Goal: Transaction & Acquisition: Purchase product/service

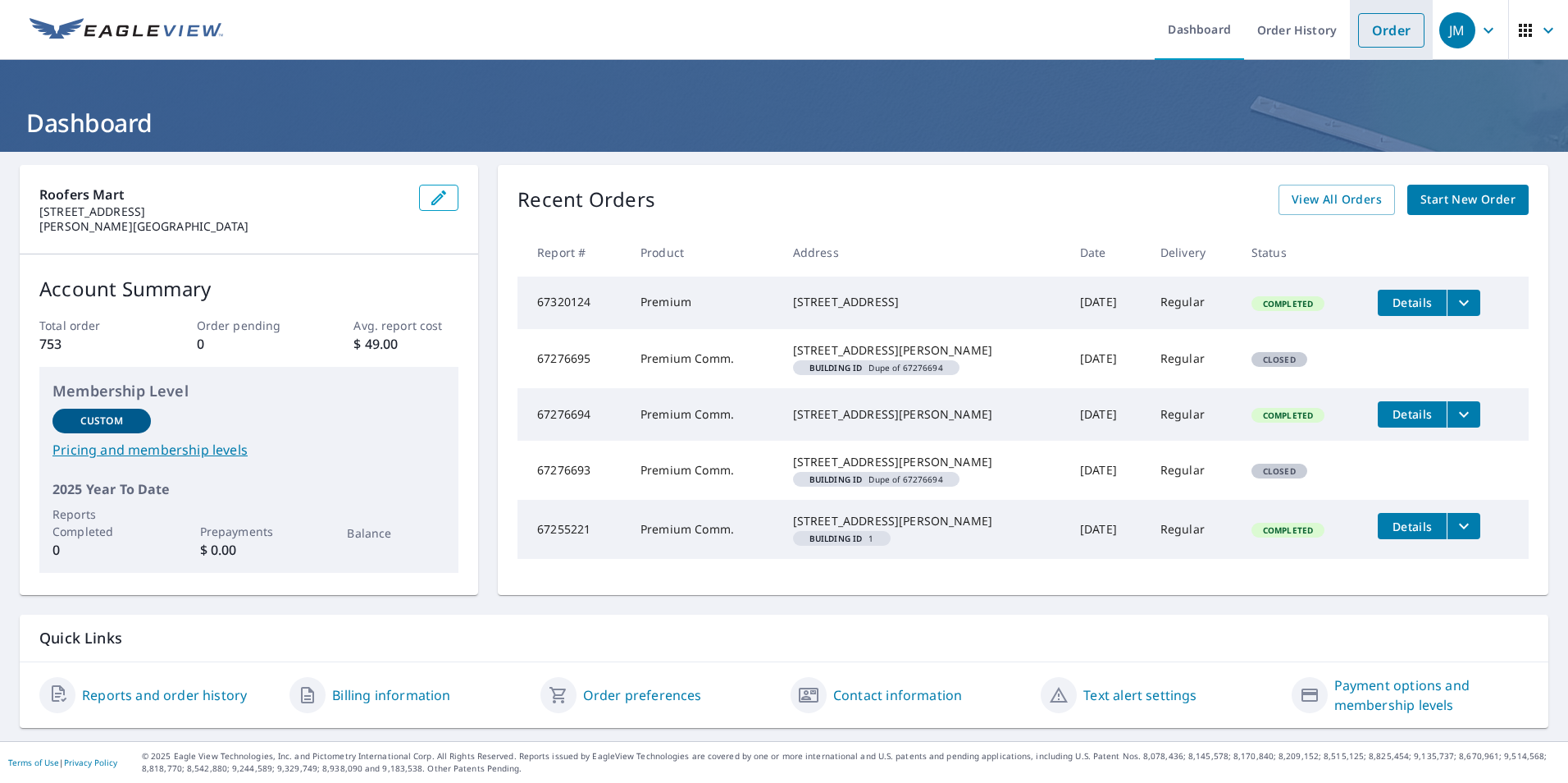
click at [1384, 20] on link "Order" at bounding box center [1391, 30] width 66 height 35
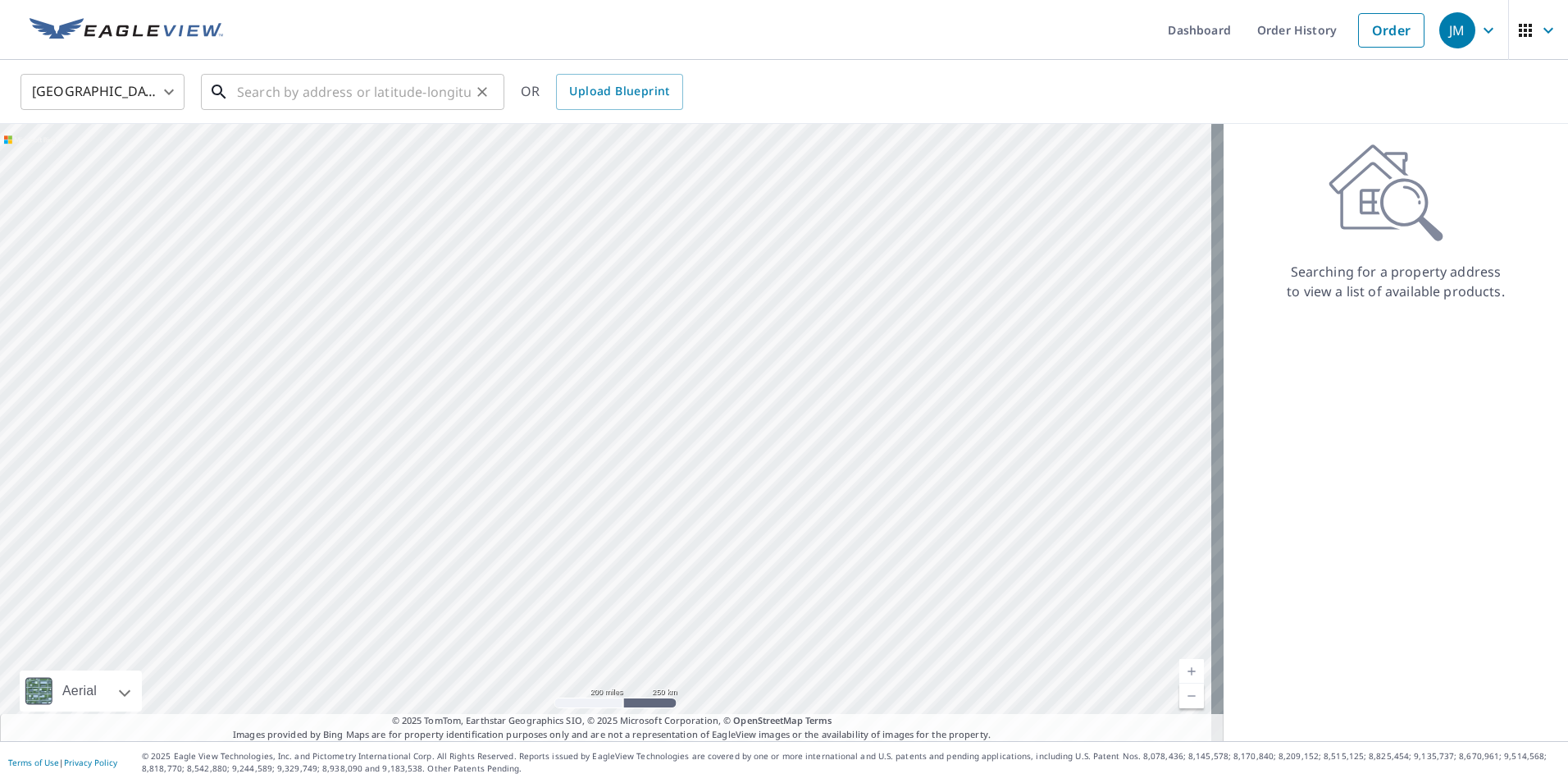
click at [243, 91] on input "text" at bounding box center [354, 92] width 234 height 46
paste input "[STREET_ADDRESS][PERSON_NAME]"
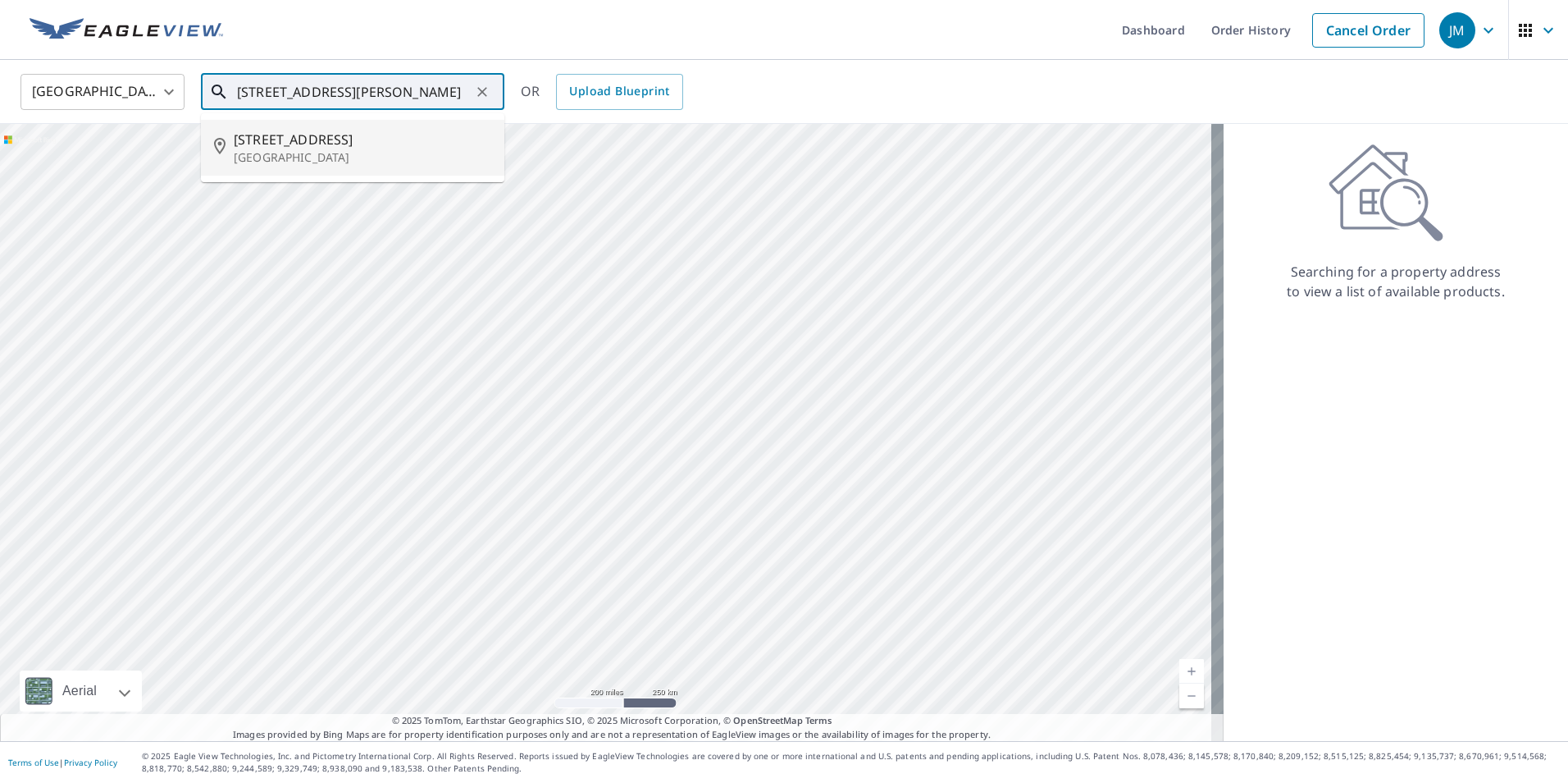
click at [310, 143] on span "[STREET_ADDRESS]" at bounding box center [363, 139] width 258 height 20
type input "[STREET_ADDRESS]"
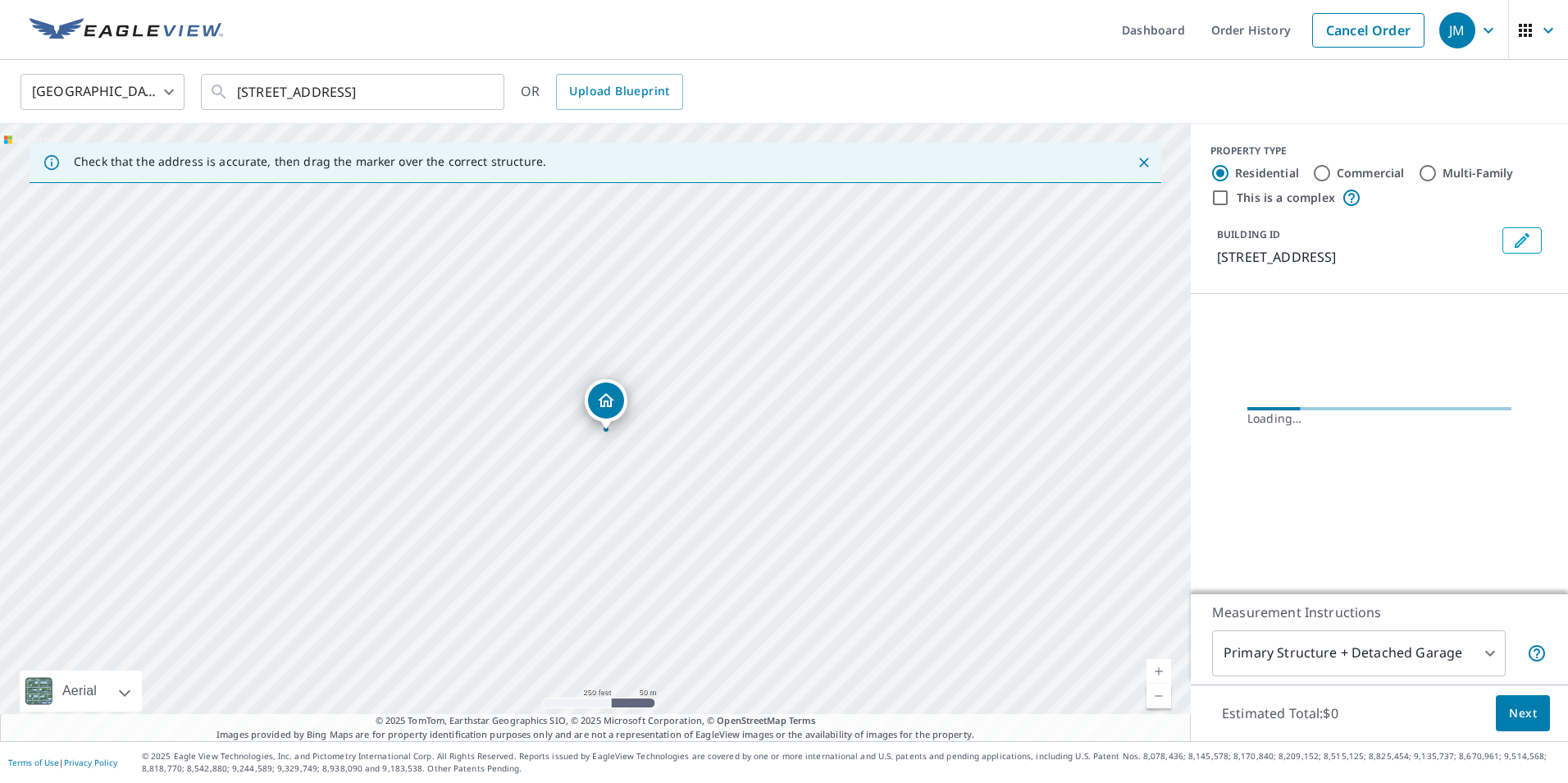
scroll to position [0, 0]
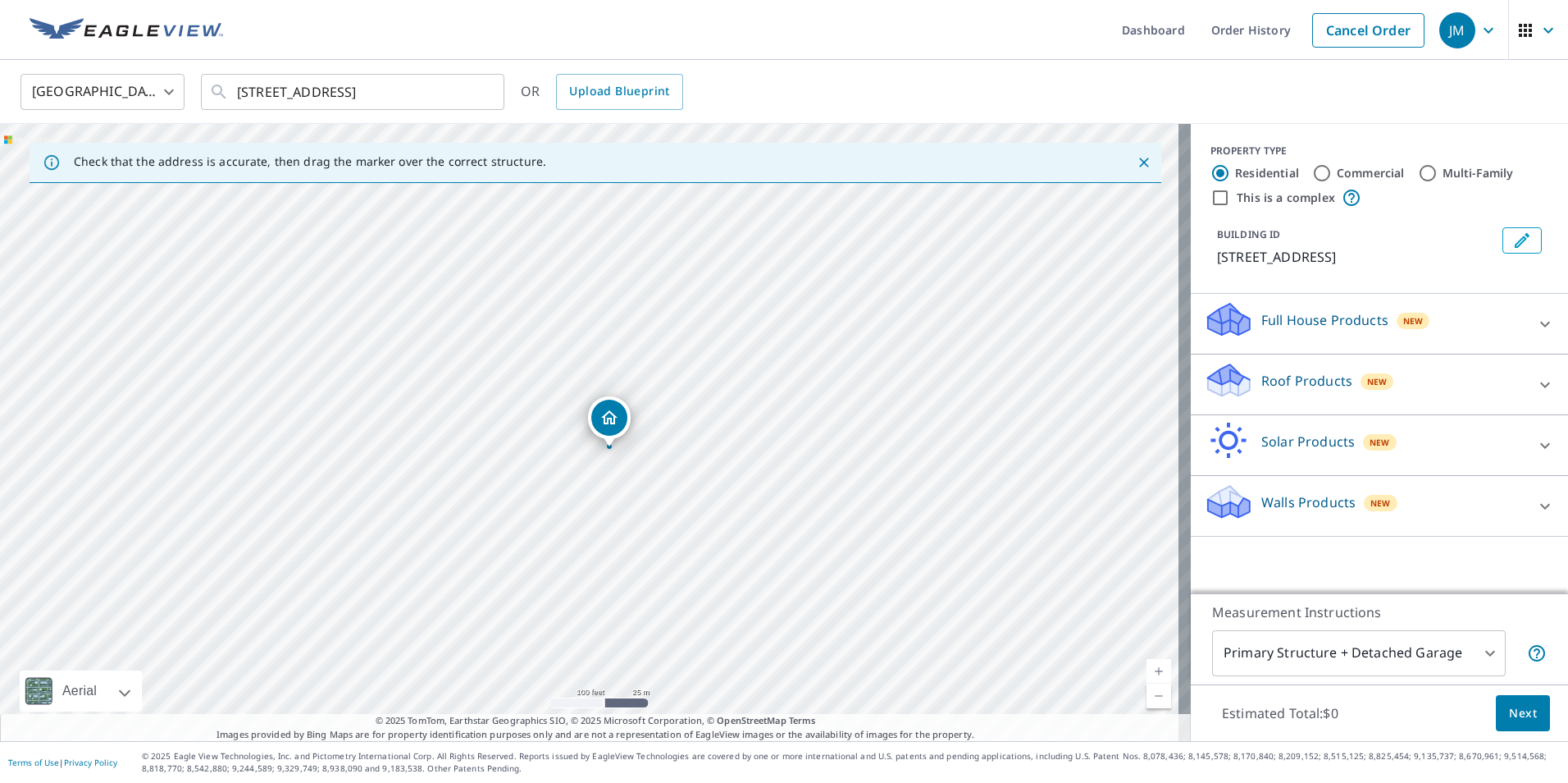
click at [1261, 379] on p "Roof Products" at bounding box center [1306, 380] width 91 height 20
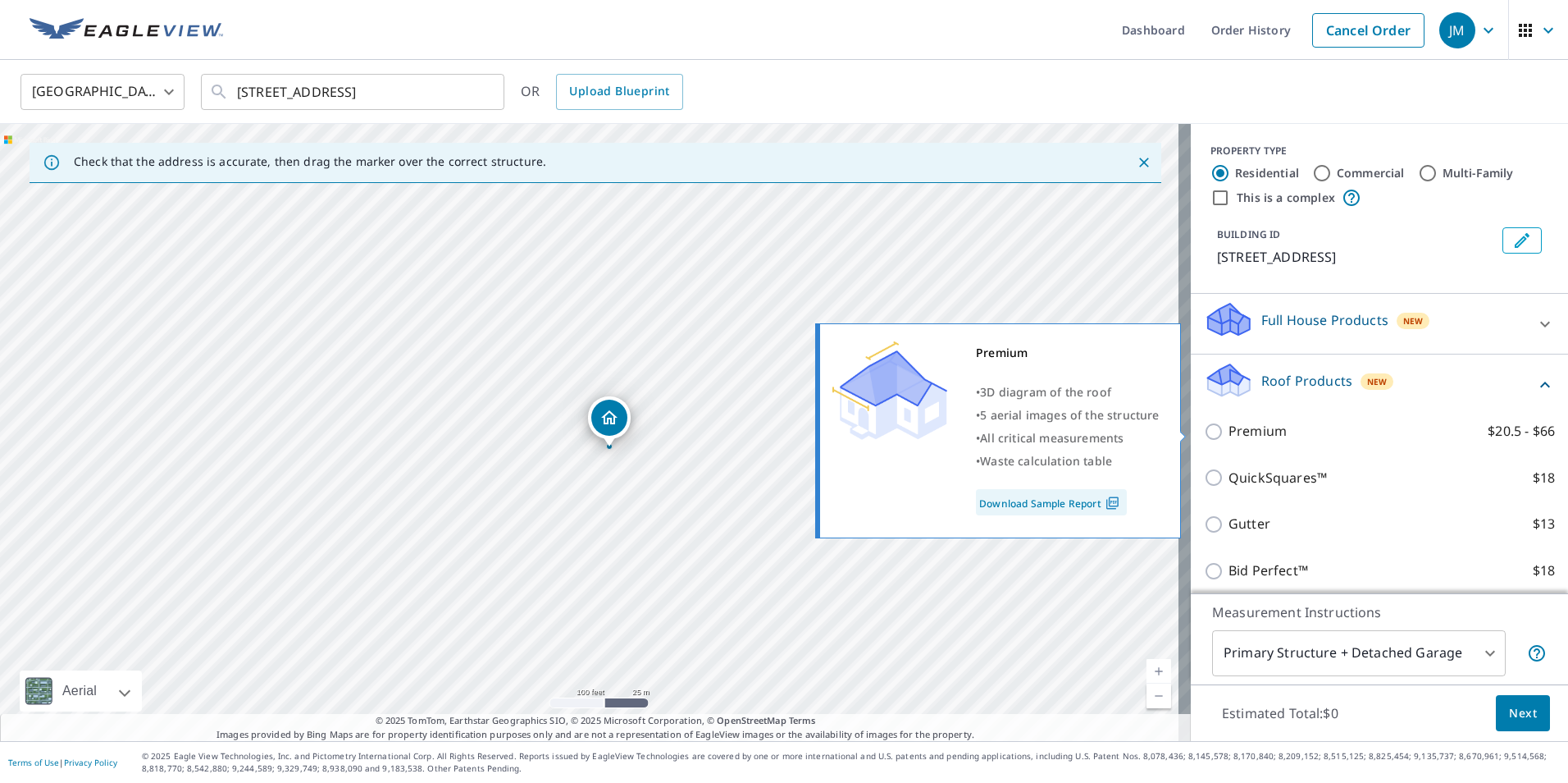
click at [1204, 431] on input "Premium $20.5 - $66" at bounding box center [1216, 431] width 25 height 20
checkbox input "true"
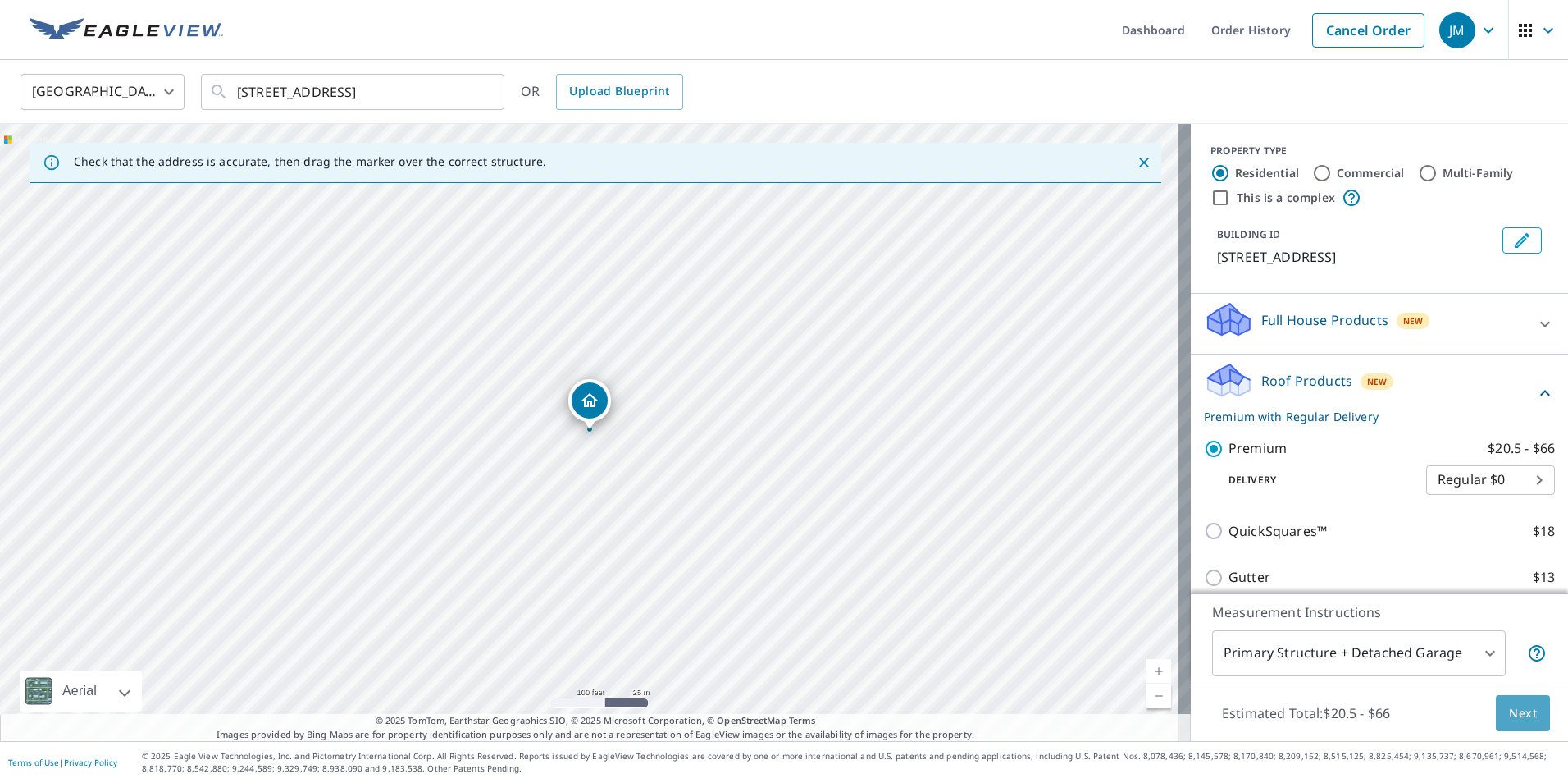
click at [1510, 714] on span "Next" at bounding box center [1522, 713] width 28 height 20
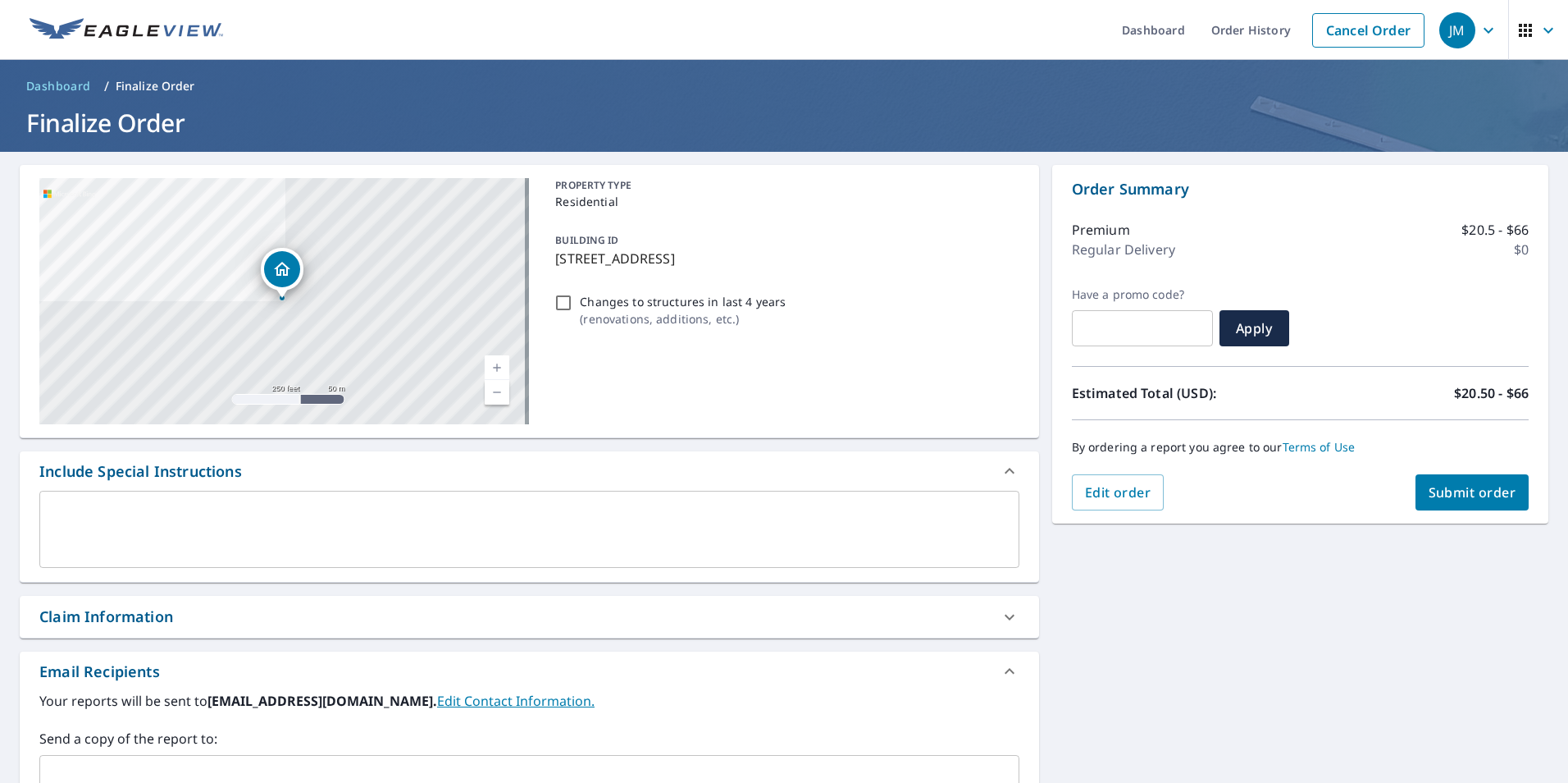
click at [159, 622] on div "Claim Information" at bounding box center [106, 617] width 134 height 22
checkbox input "true"
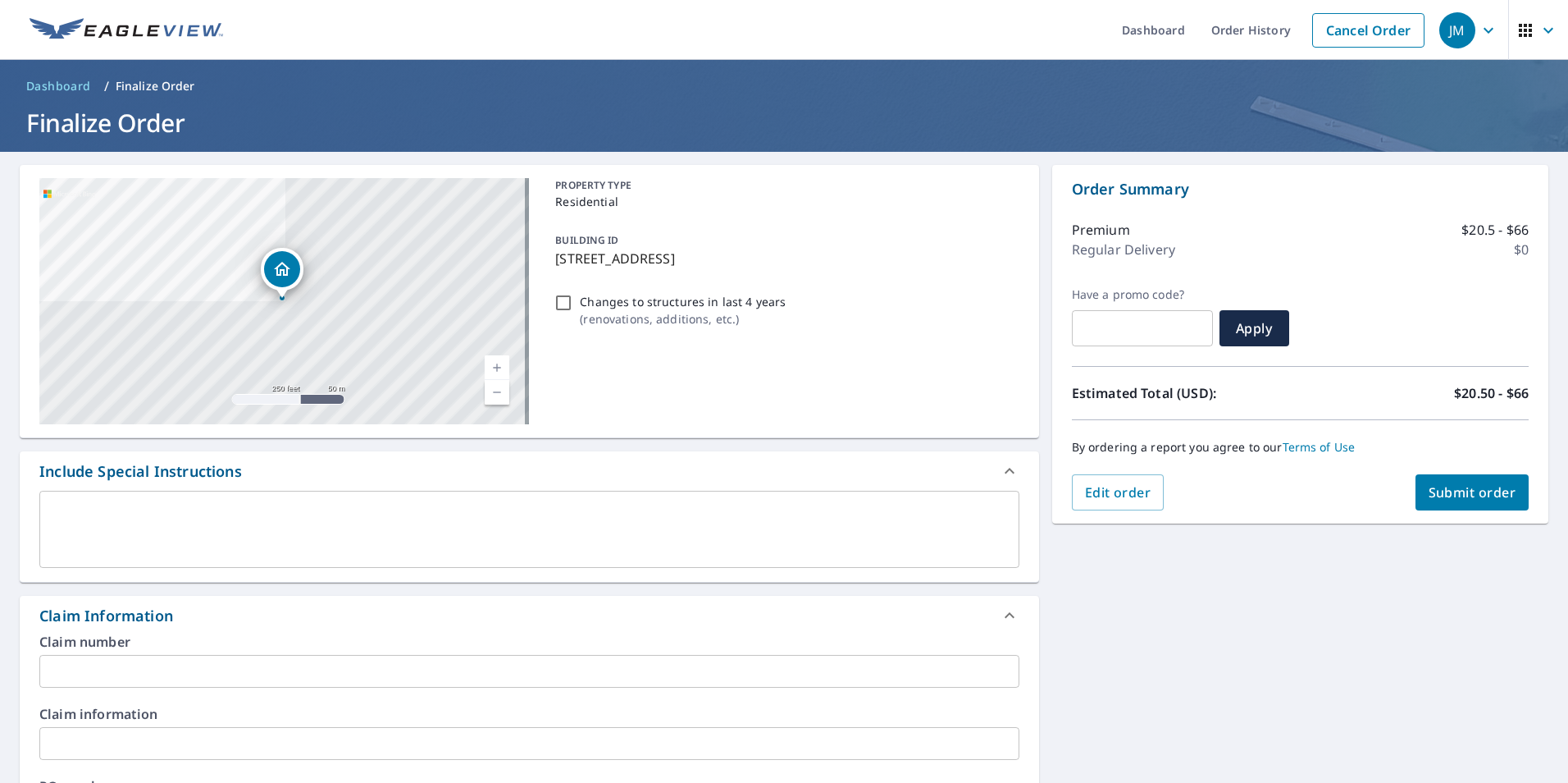
click at [106, 738] on input "text" at bounding box center [529, 743] width 980 height 33
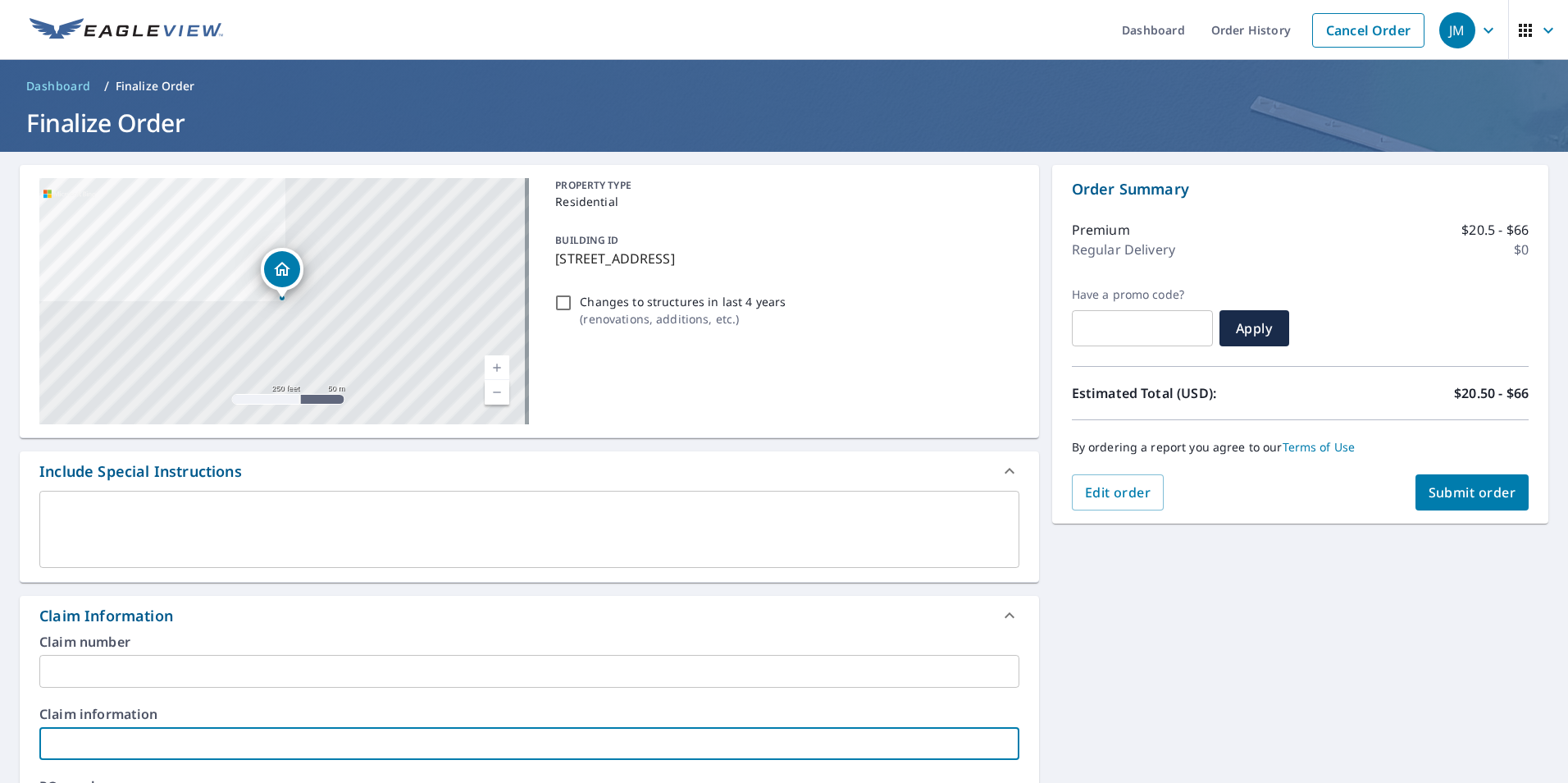
type input "CWC- 300"
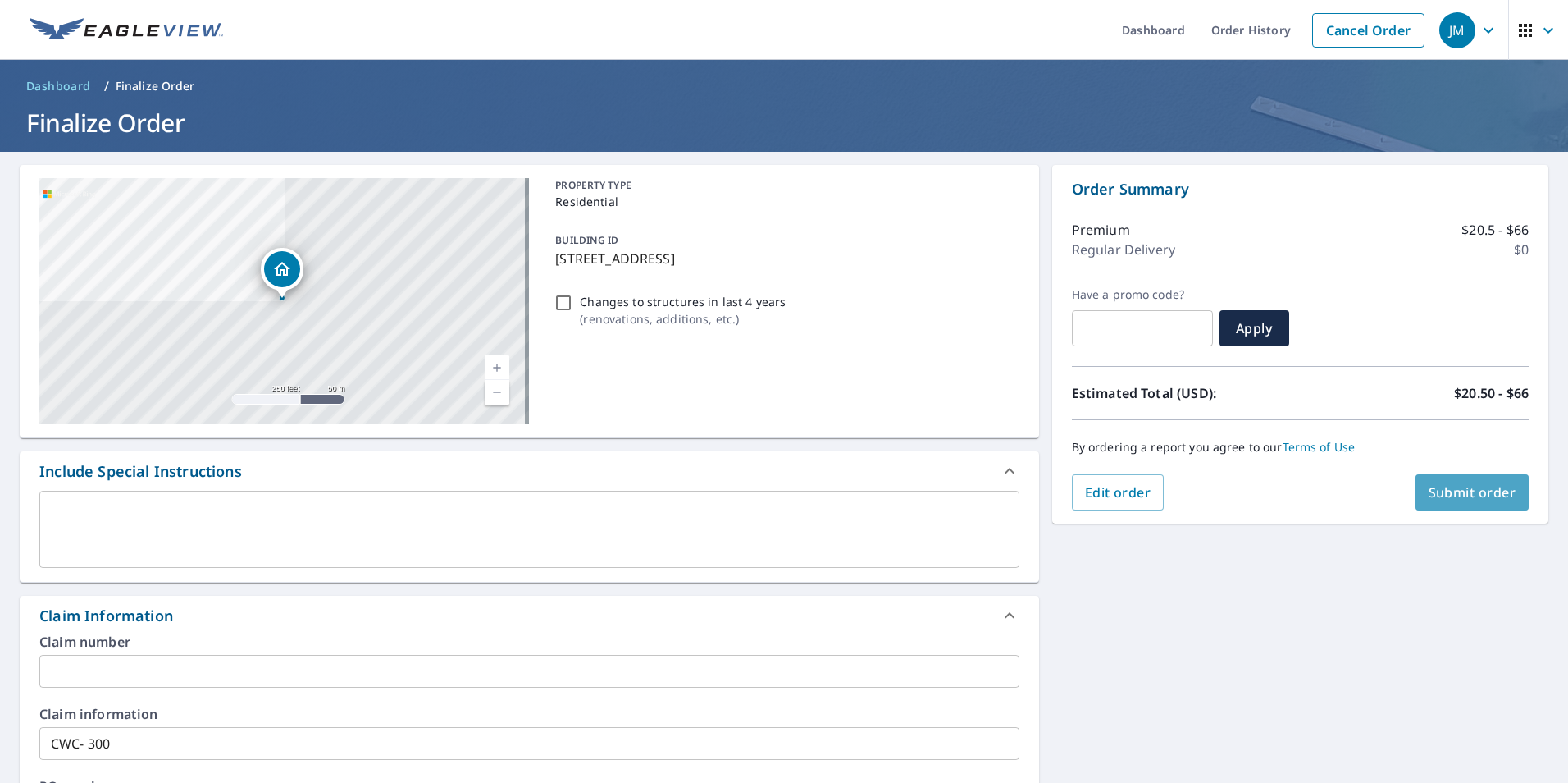
click at [1431, 496] on span "Submit order" at bounding box center [1472, 492] width 87 height 18
checkbox input "true"
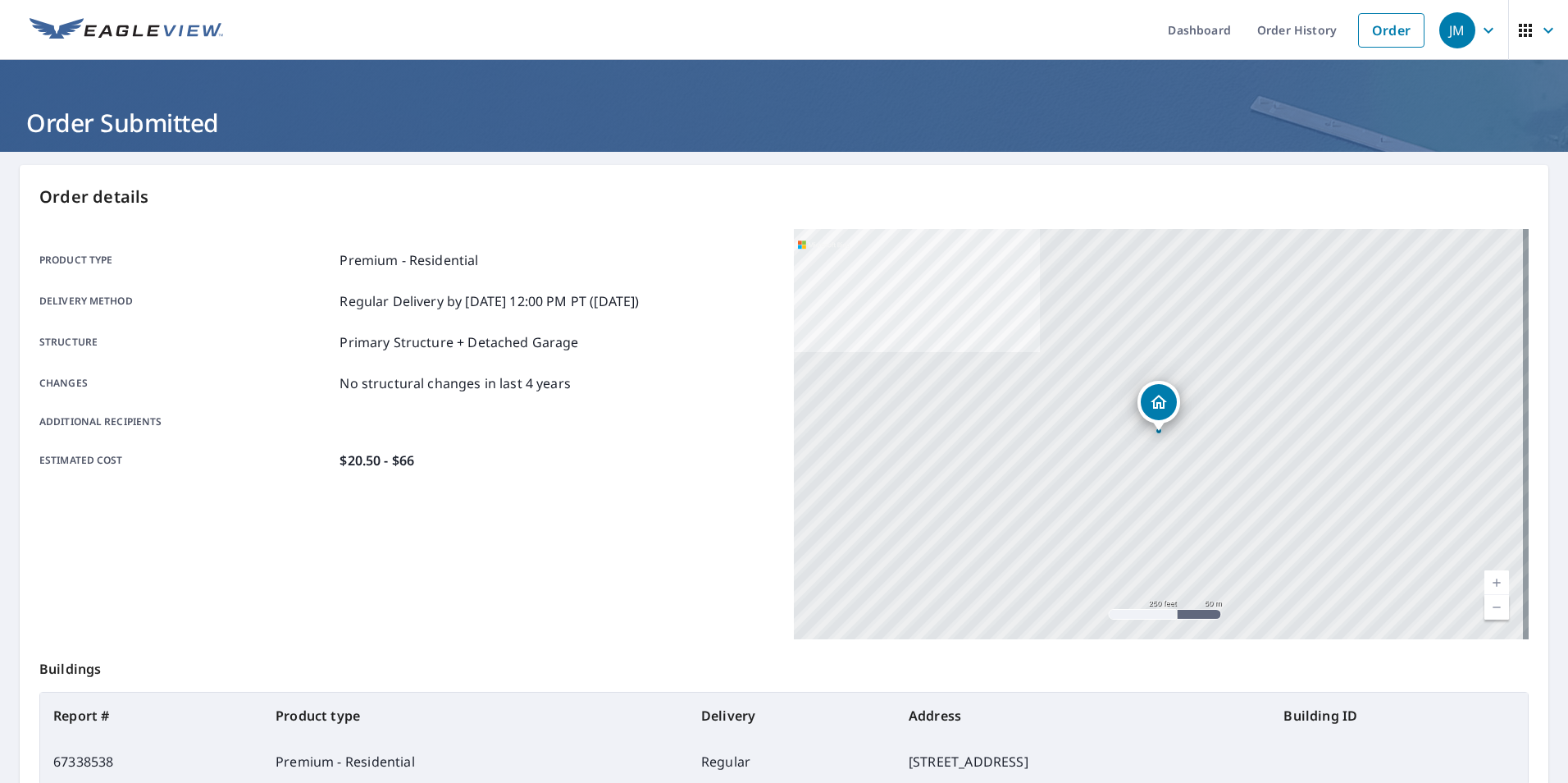
scroll to position [164, 0]
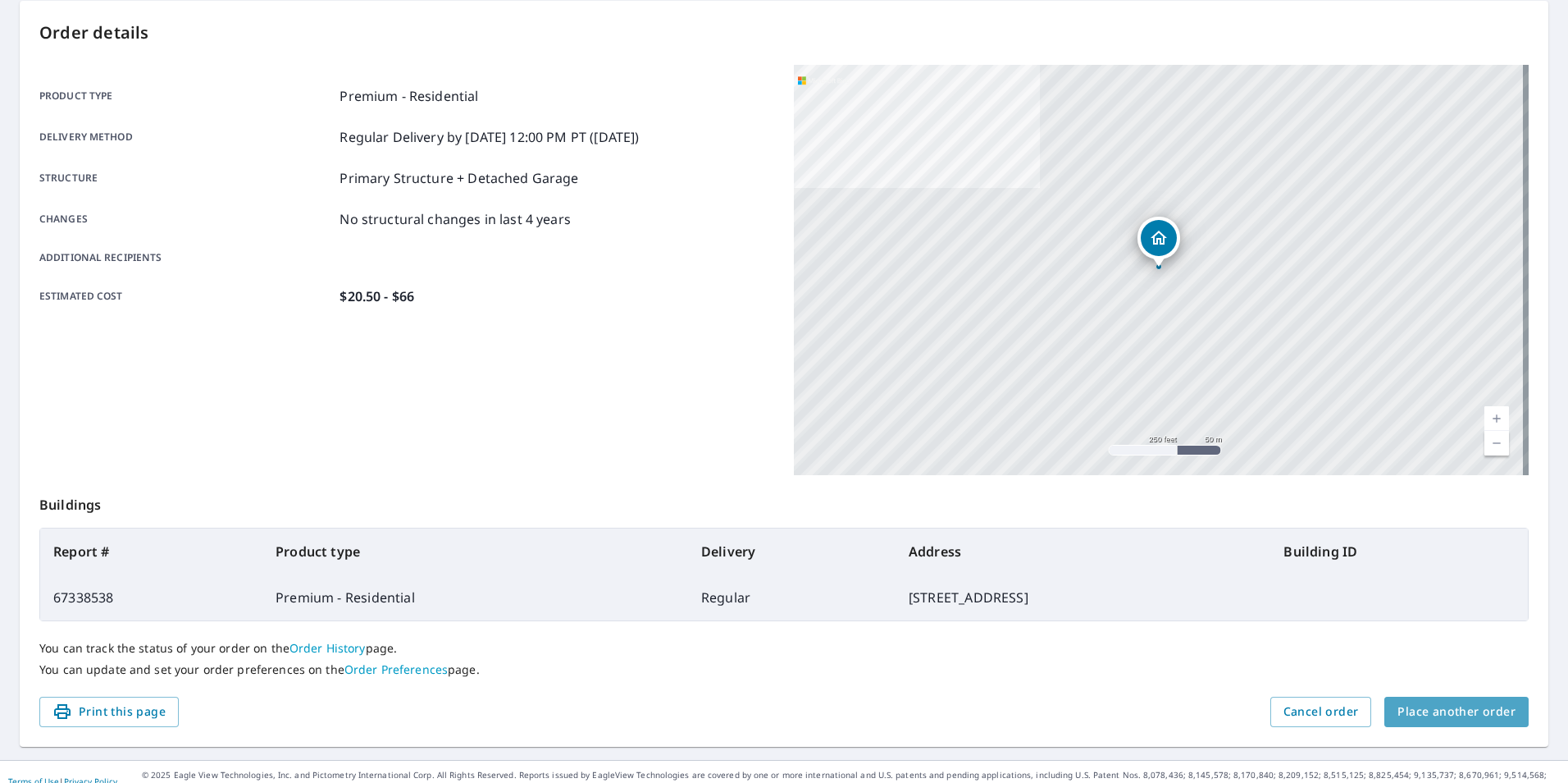
click at [1455, 704] on span "Place another order" at bounding box center [1456, 712] width 118 height 20
